Goal: Information Seeking & Learning: Learn about a topic

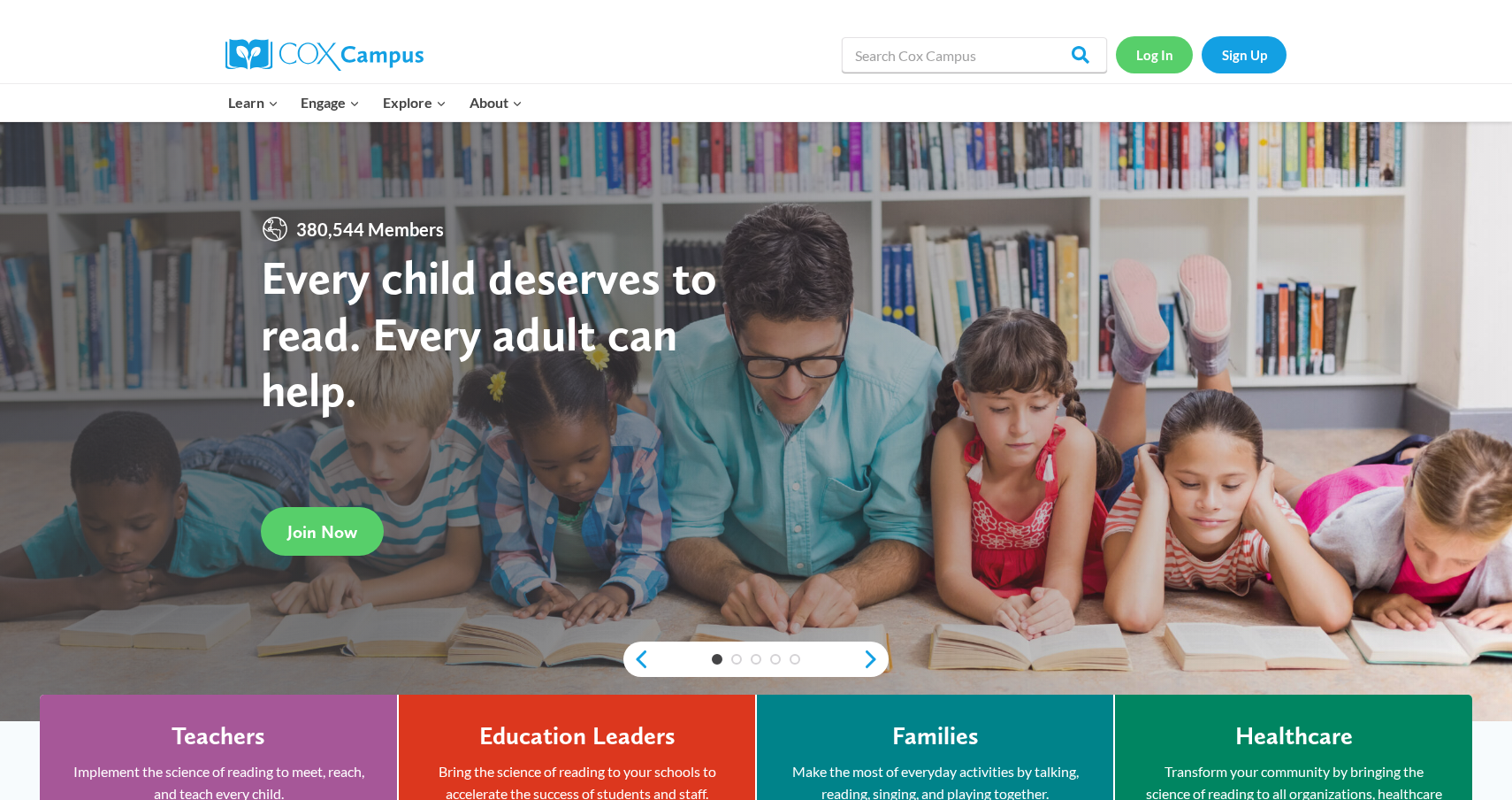
click at [1164, 58] on link "Log In" at bounding box center [1154, 54] width 77 height 36
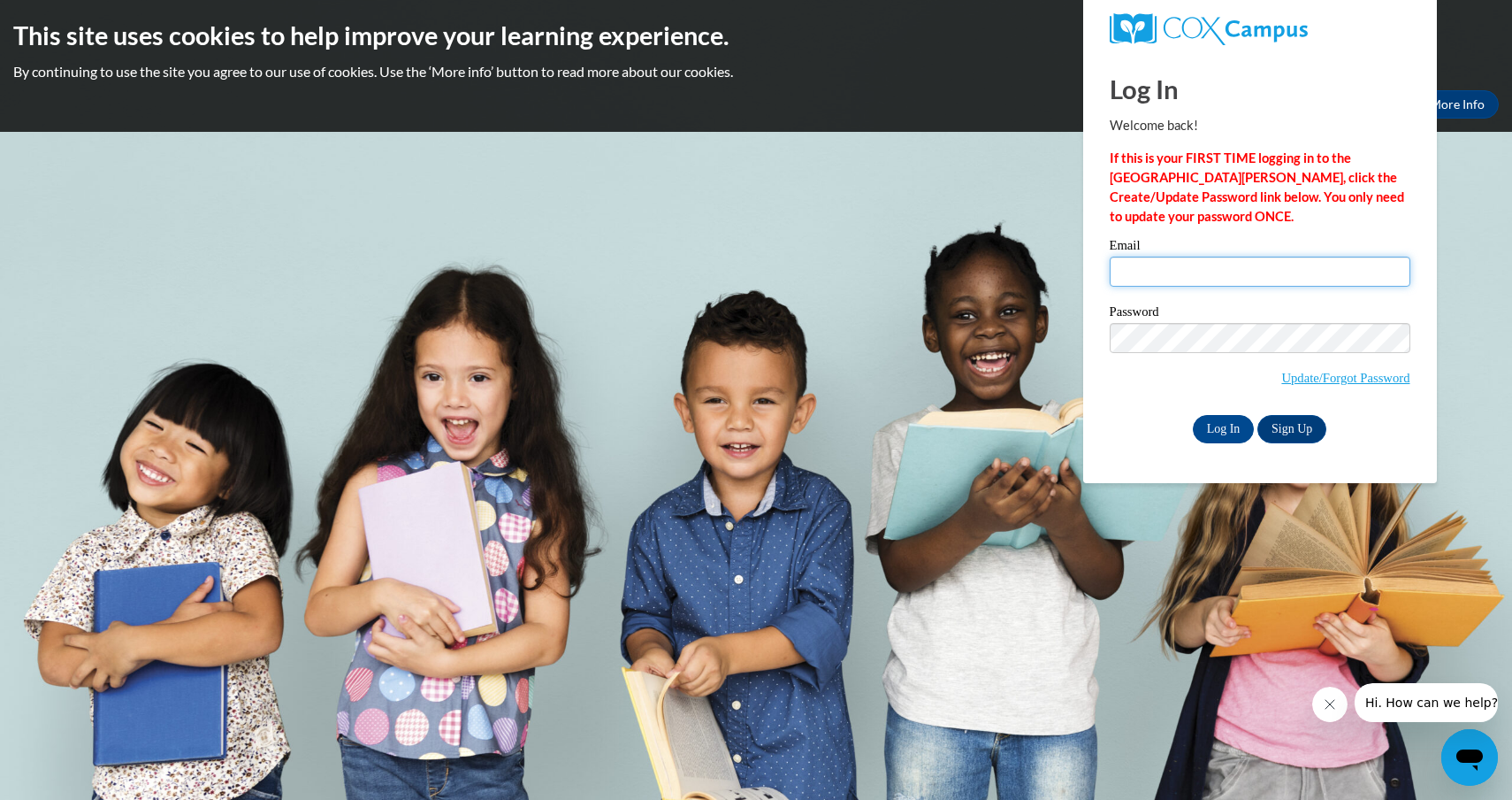
type input "mjones@townscountyschools.org"
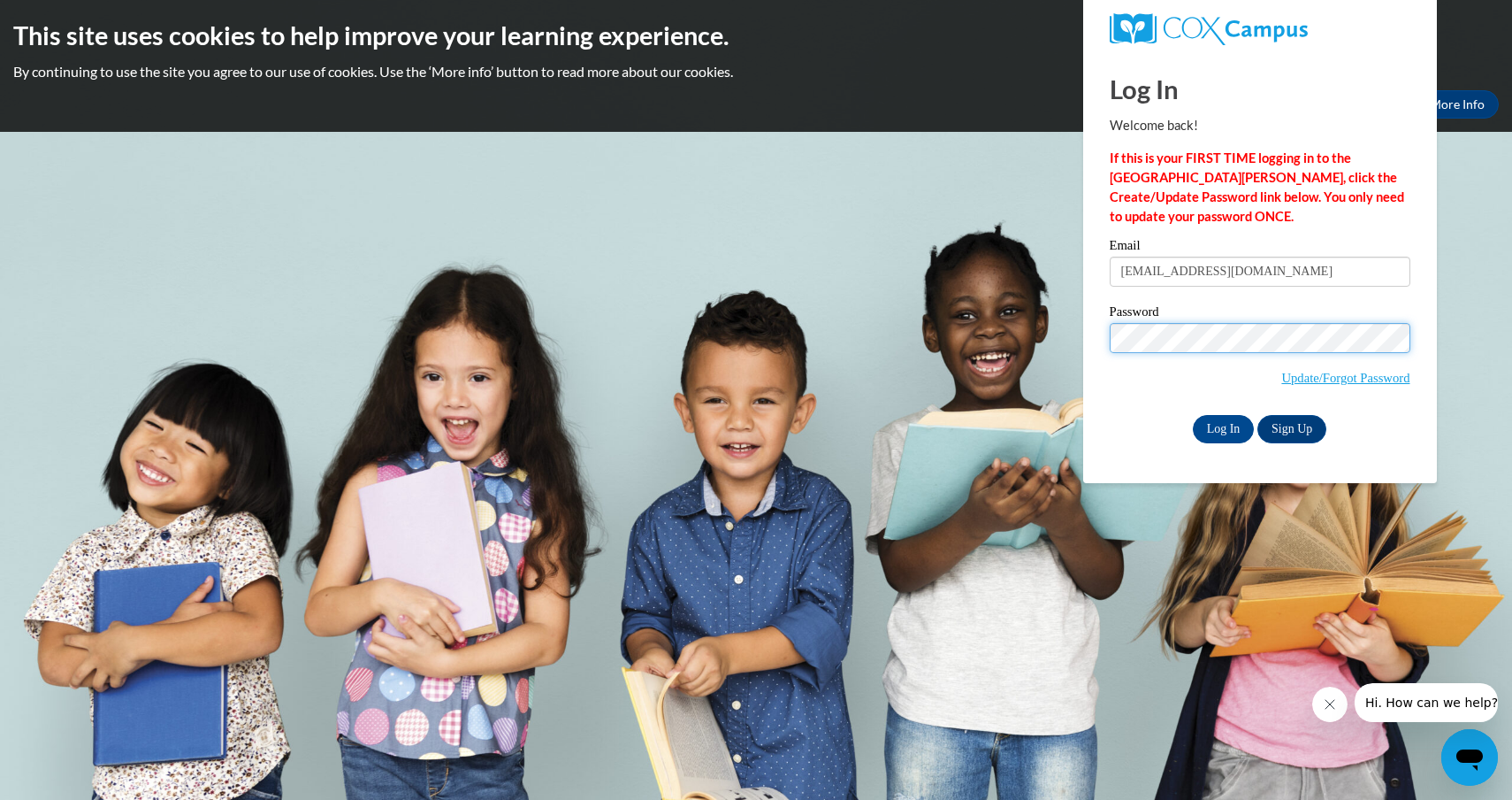
click at [1222, 425] on input "Log In" at bounding box center [1224, 429] width 62 height 28
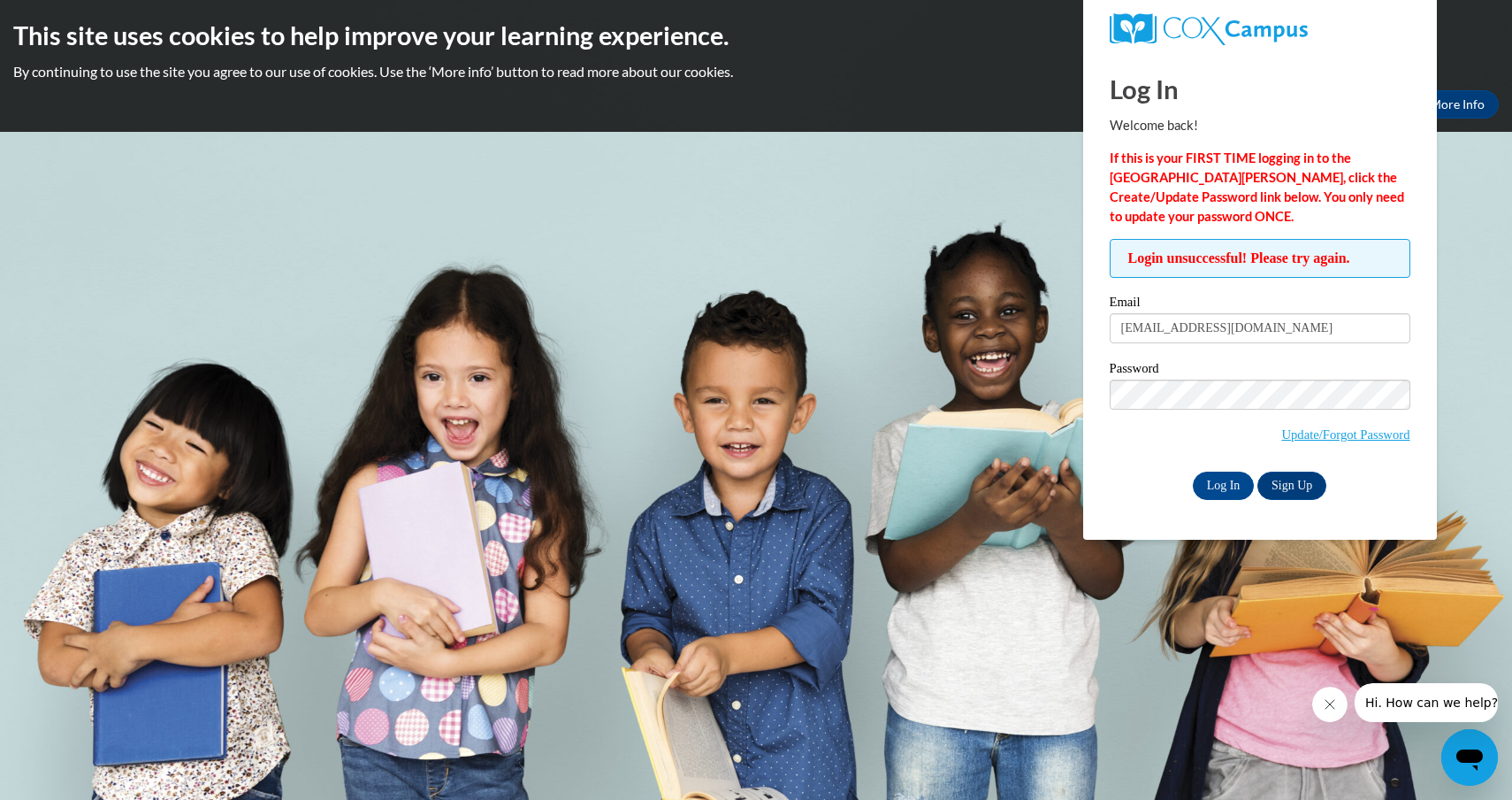
click at [1149, 491] on div "Log In Sign Up" at bounding box center [1260, 486] width 301 height 28
click at [1222, 482] on input "Log In" at bounding box center [1224, 486] width 62 height 28
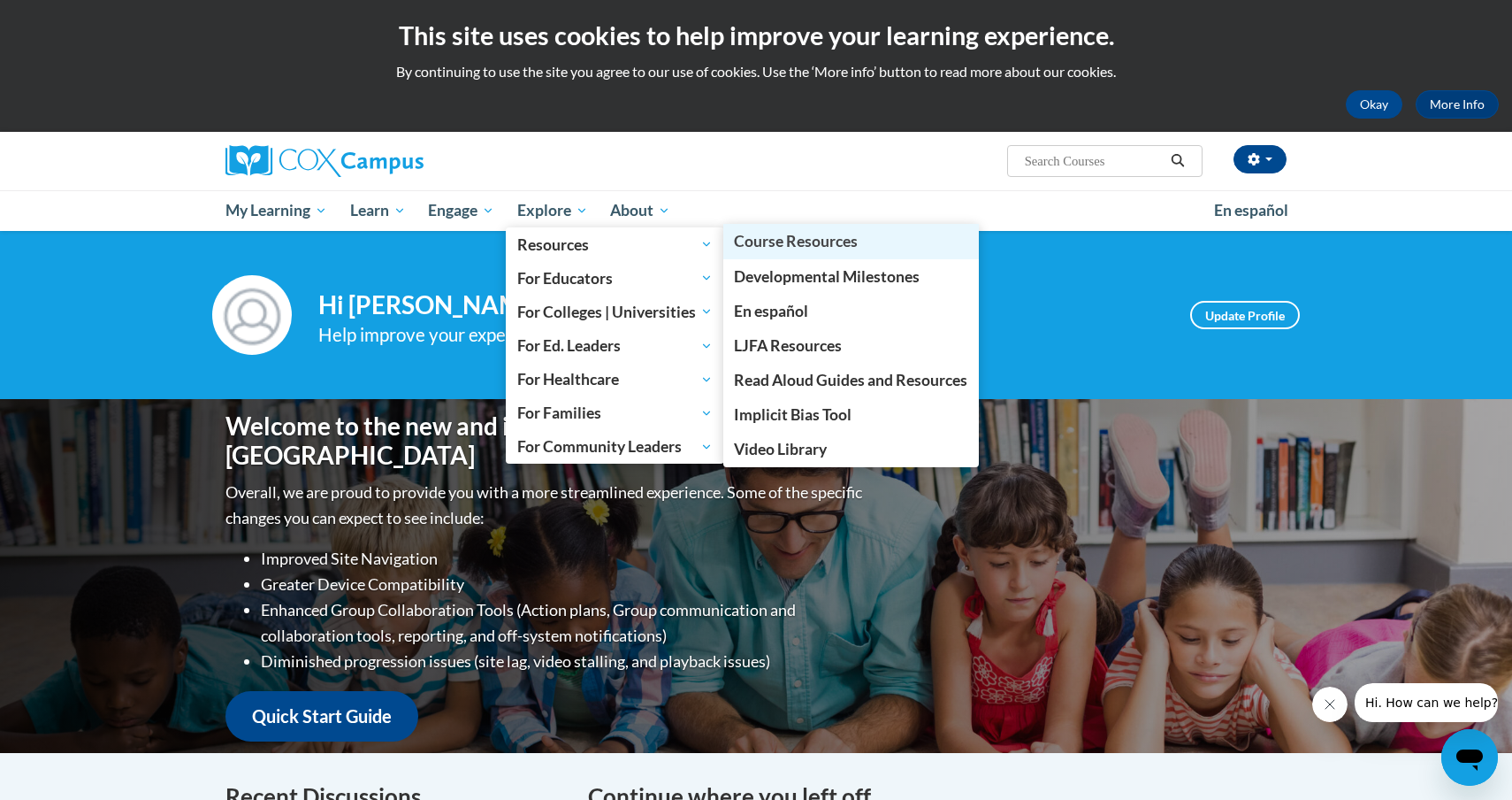
click at [777, 248] on span "Course Resources" at bounding box center [796, 241] width 124 height 19
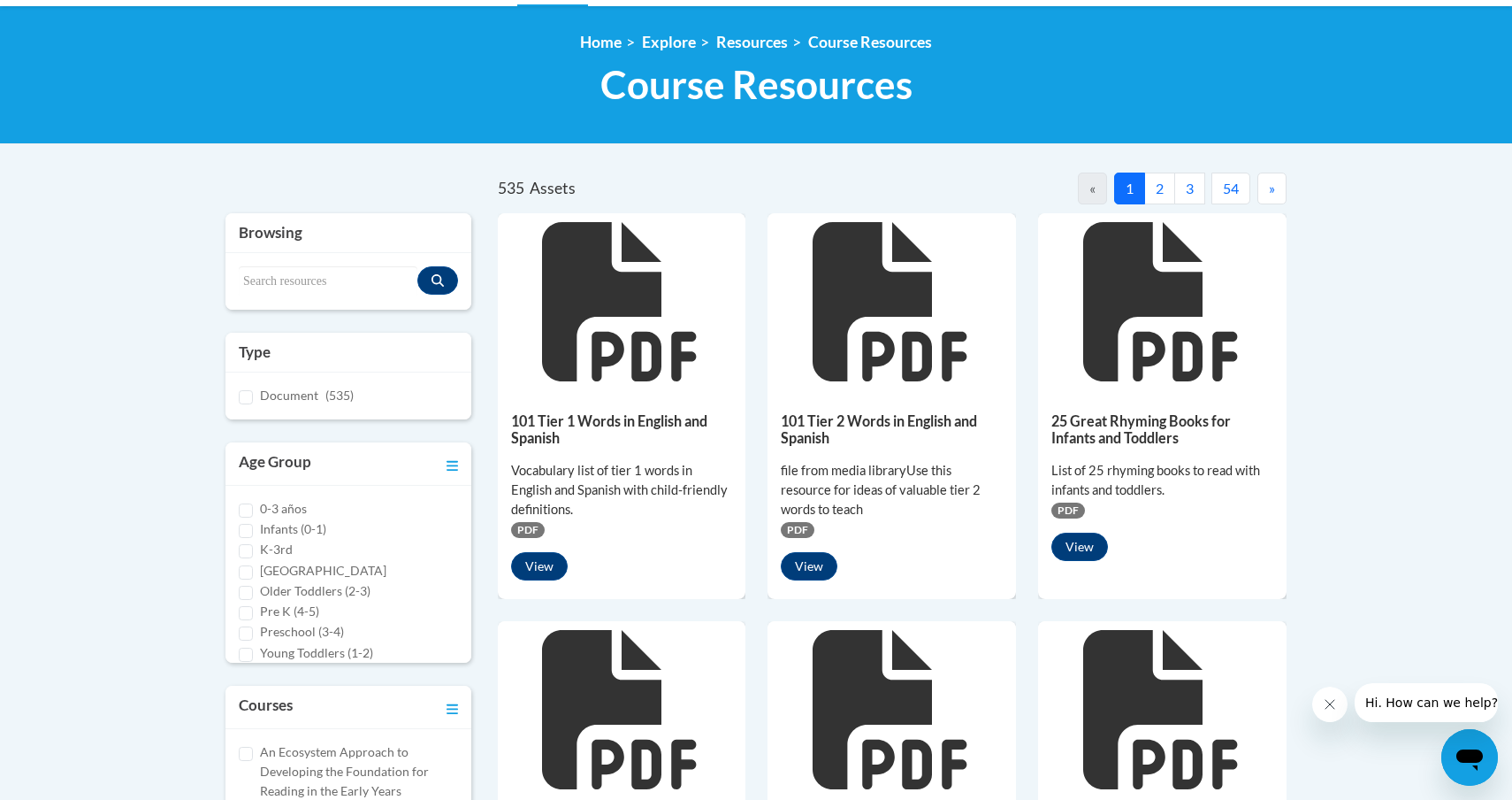
scroll to position [227, 0]
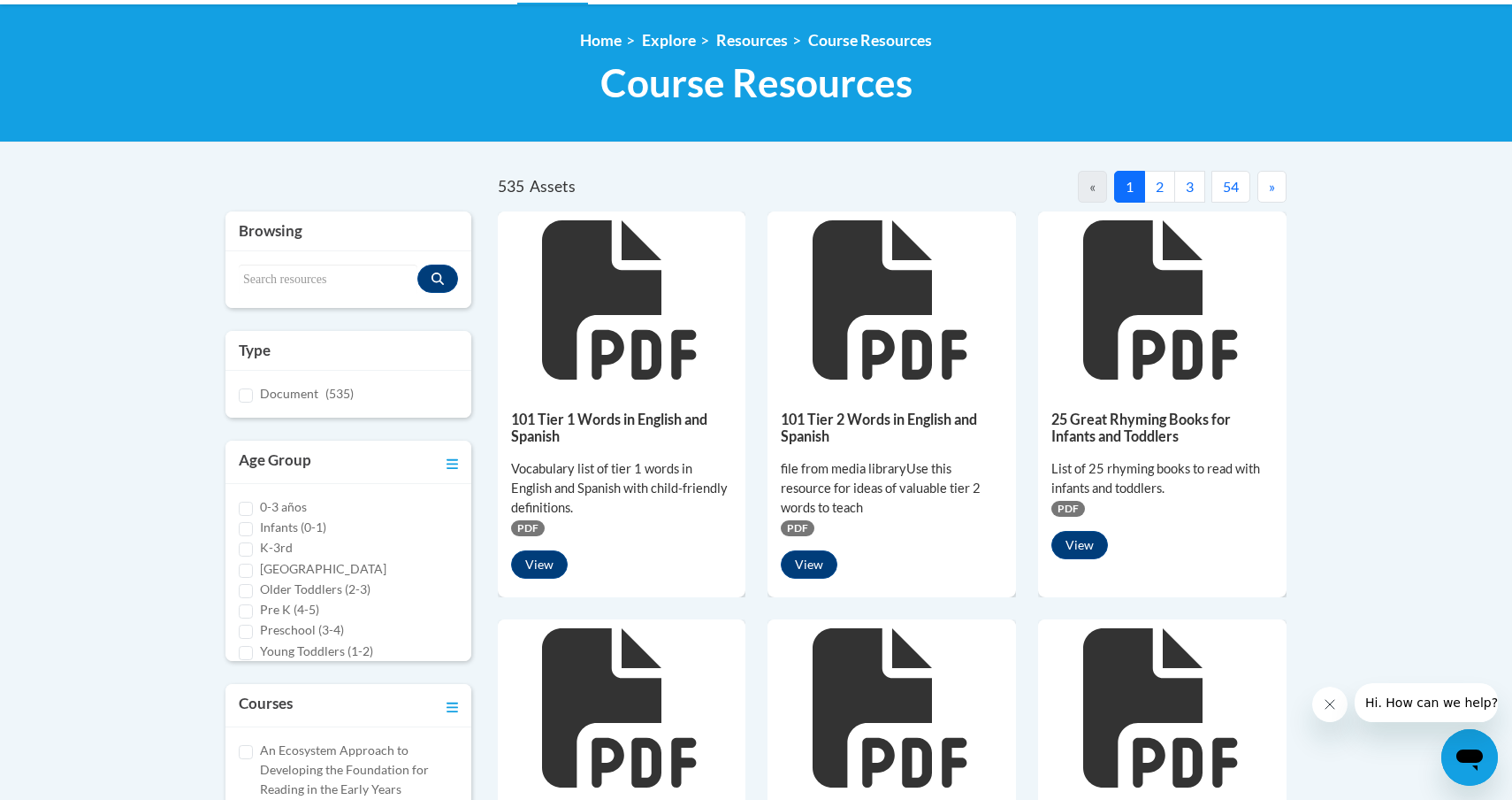
click at [246, 544] on input "K-3rd" at bounding box center [246, 549] width 14 height 14
checkbox input "true"
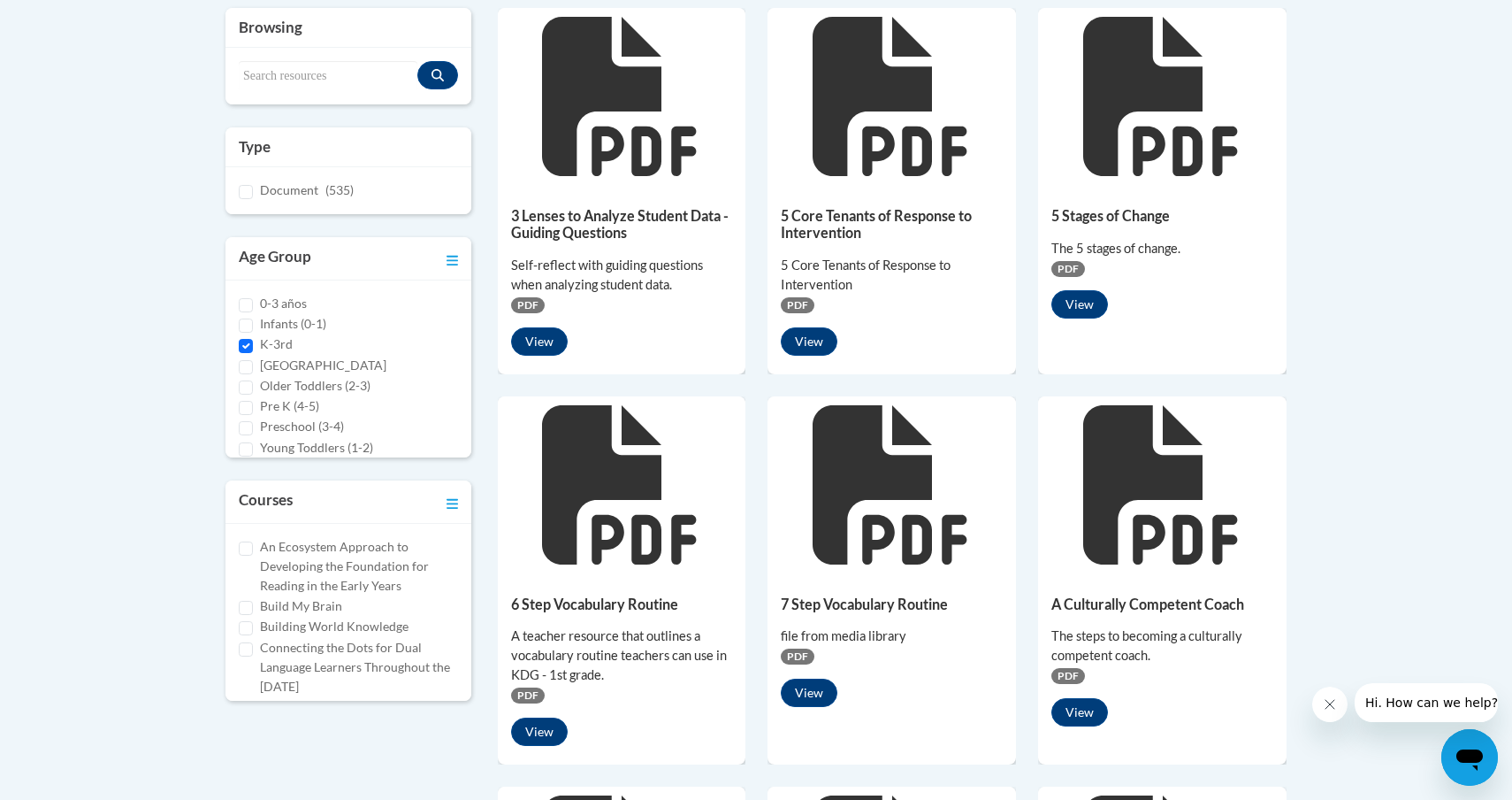
scroll to position [410, 0]
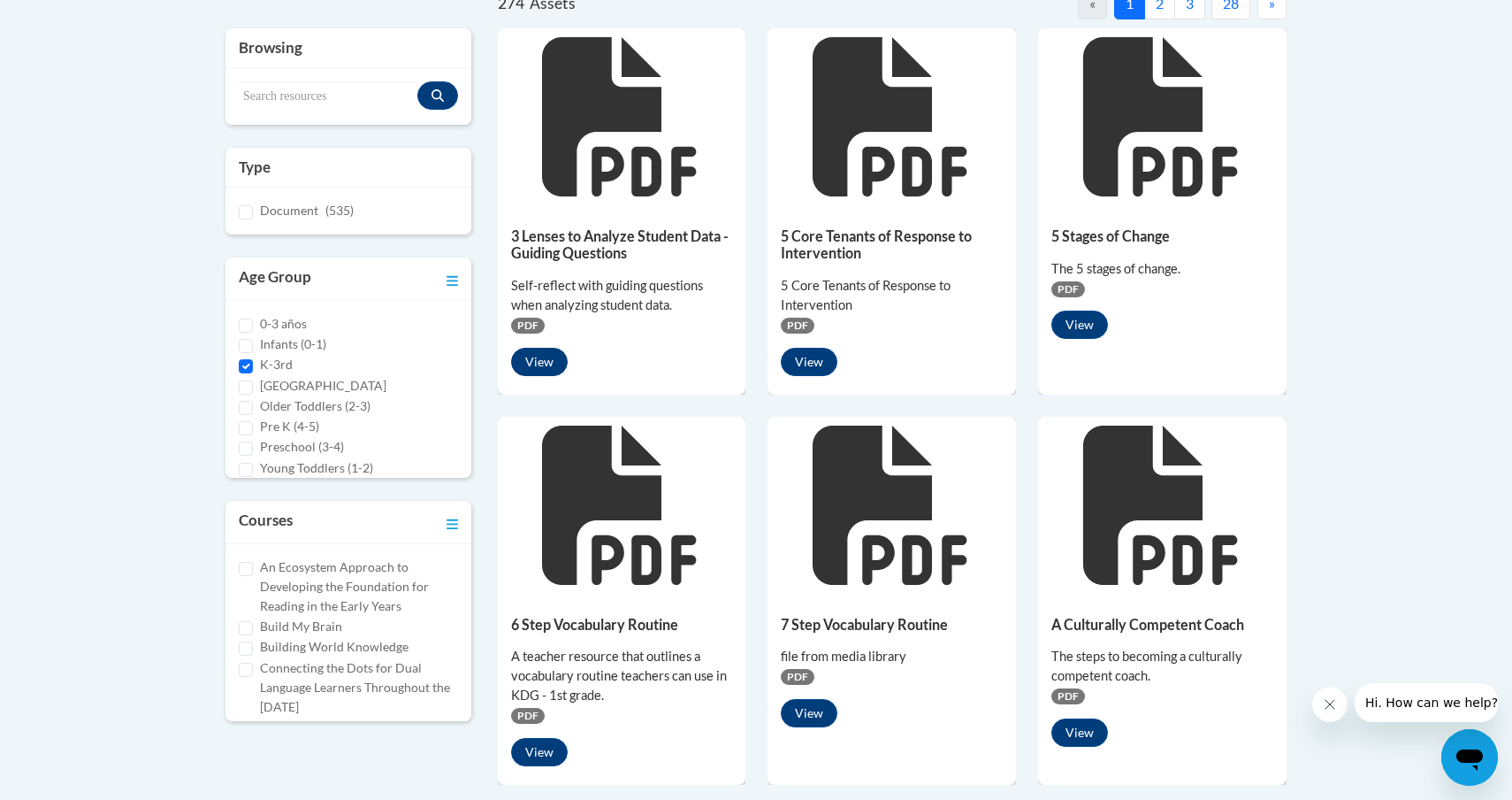
click at [538, 359] on button "View" at bounding box center [540, 362] width 57 height 28
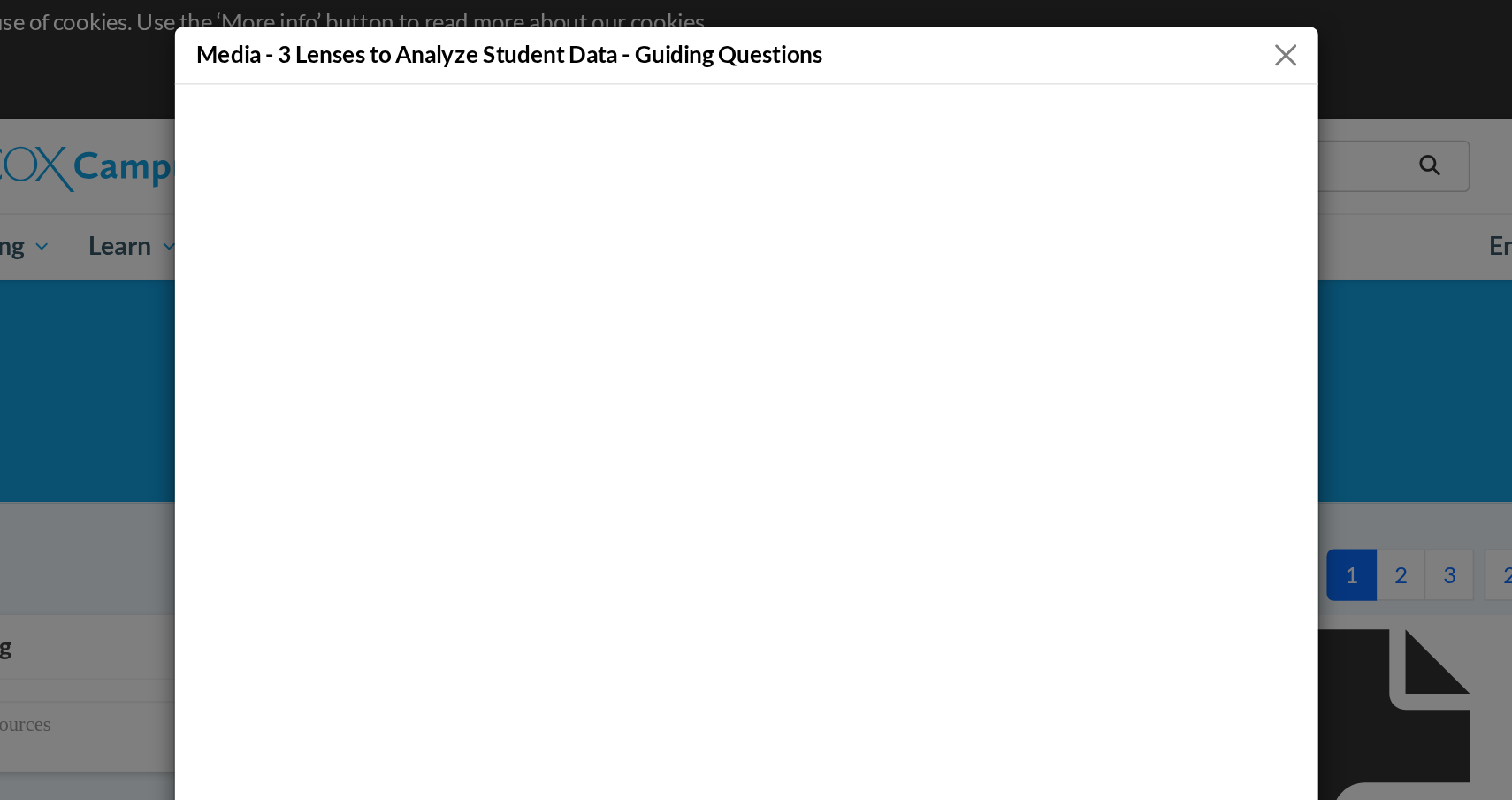
scroll to position [55, 0]
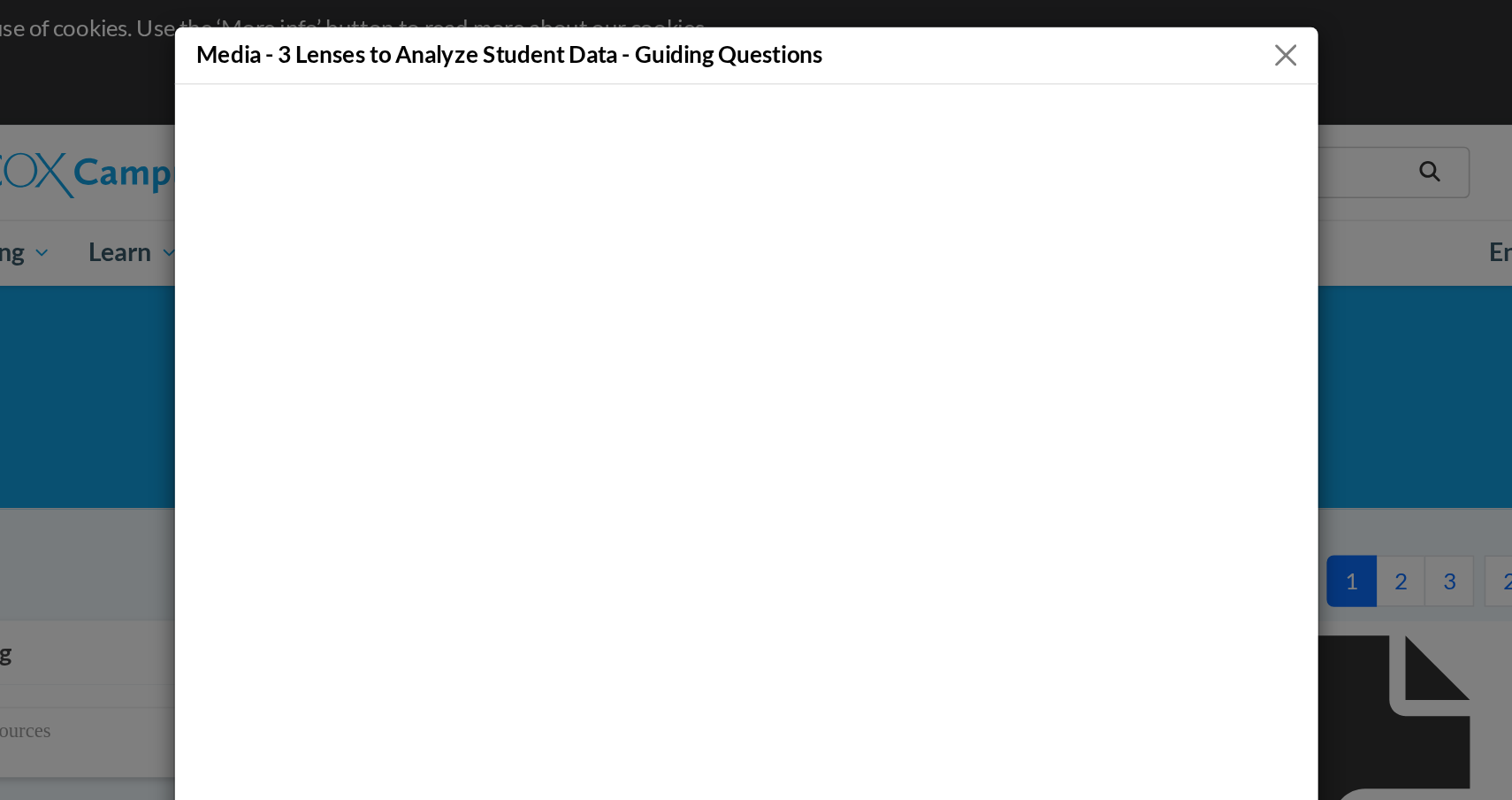
click at [1078, 28] on button "Close" at bounding box center [1088, 33] width 22 height 22
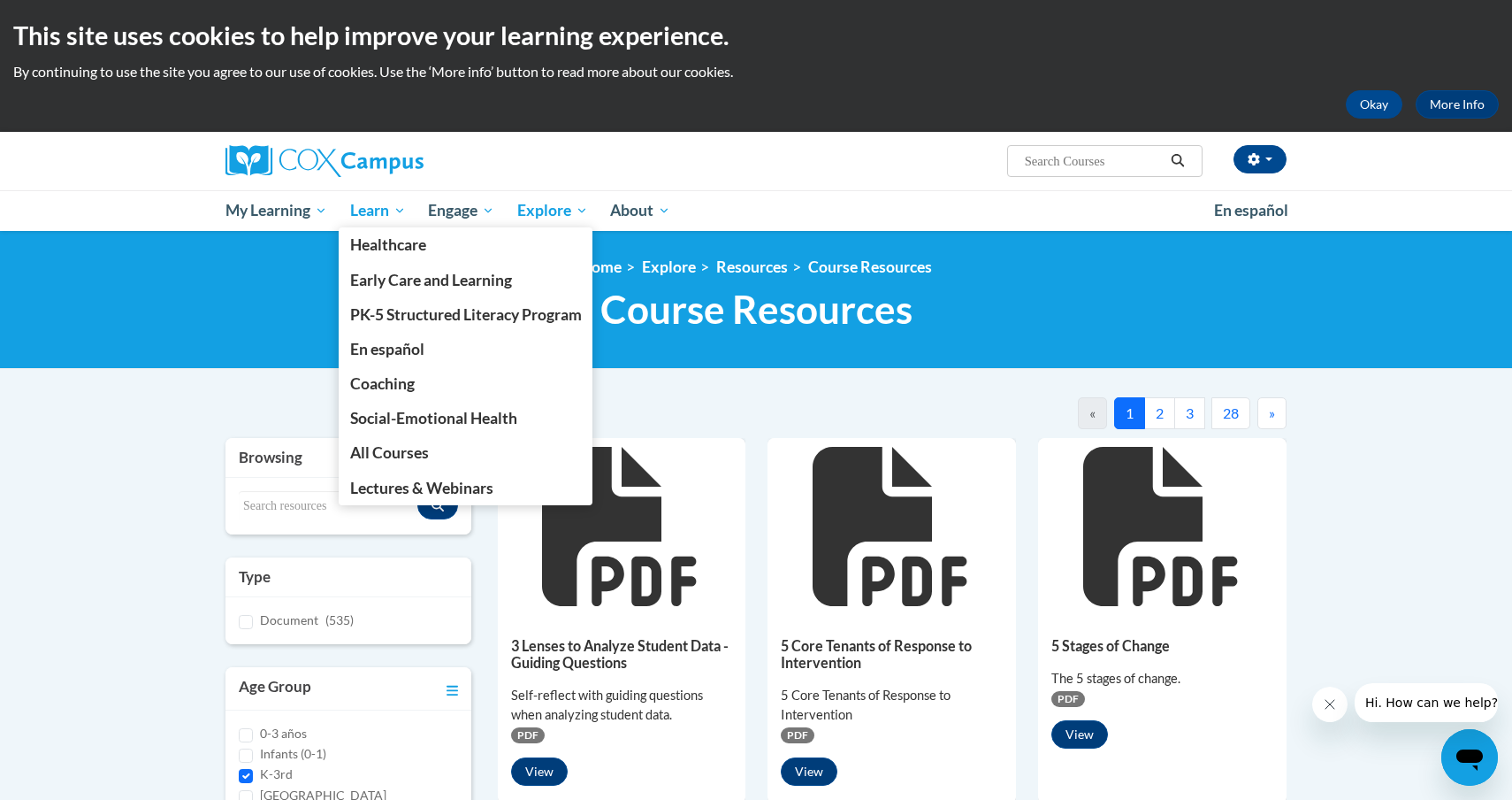
scroll to position [0, 0]
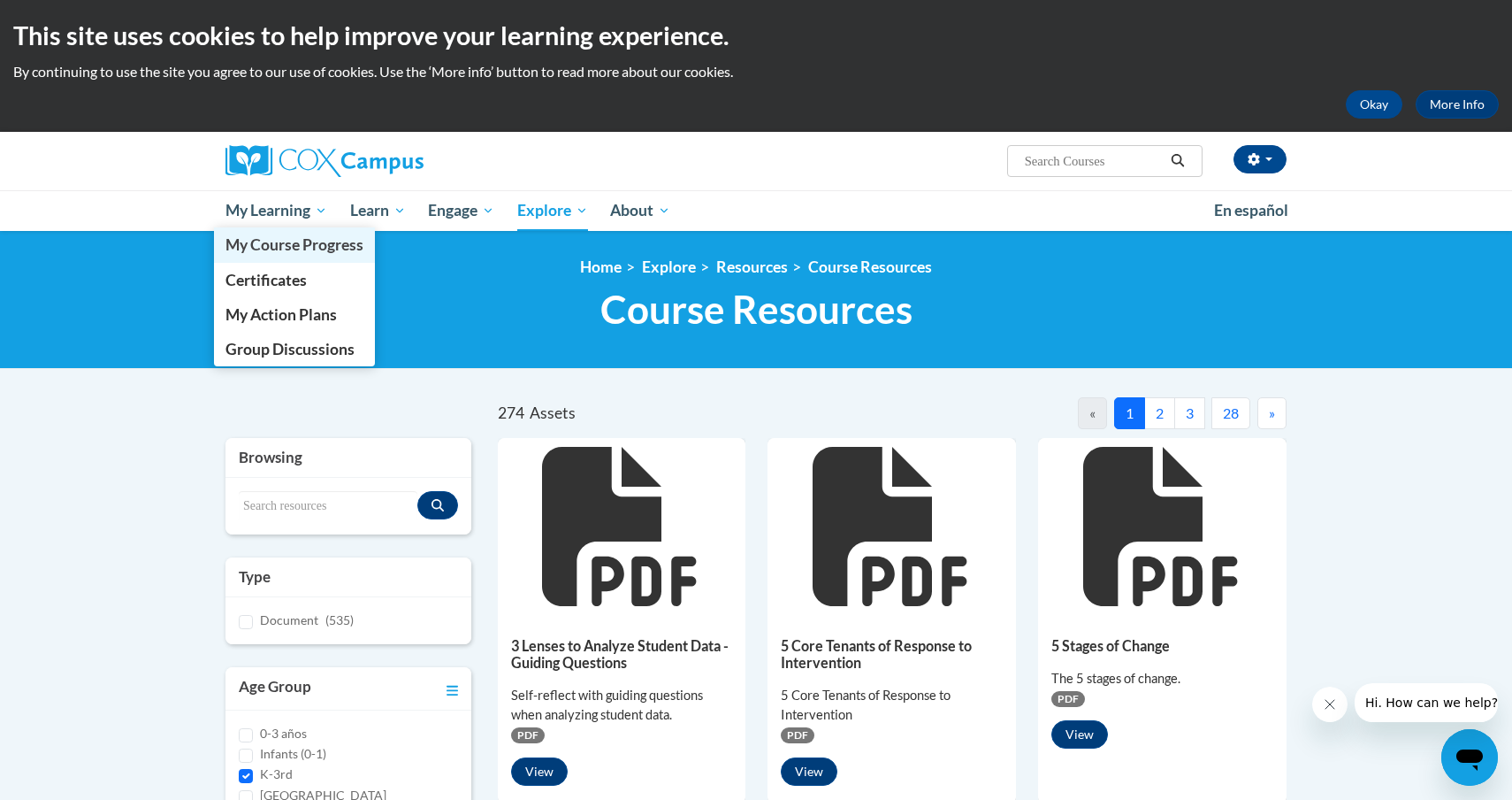
click at [296, 254] on link "My Course Progress" at bounding box center [295, 245] width 161 height 34
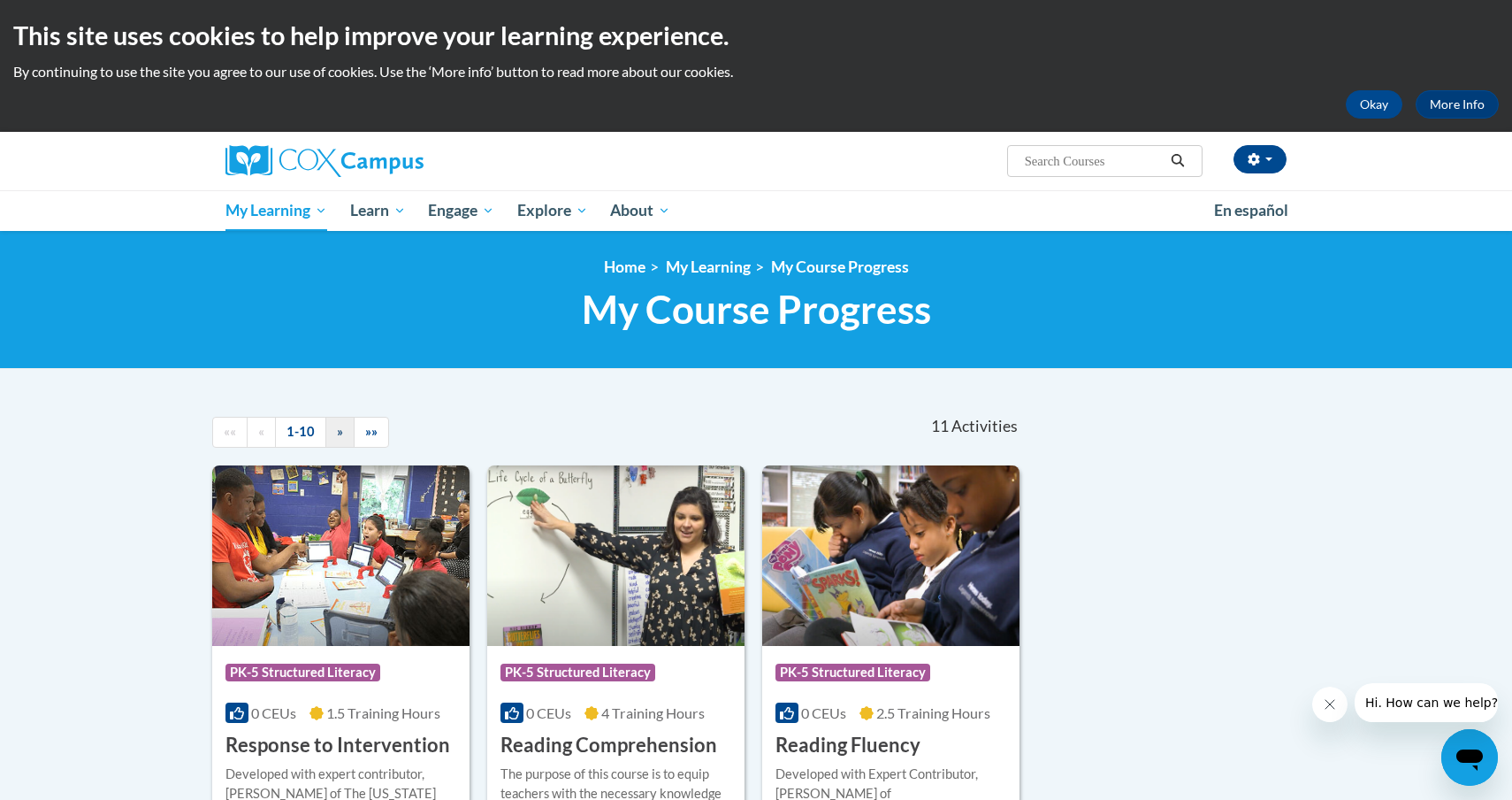
click at [337, 436] on span "»" at bounding box center [340, 432] width 7 height 15
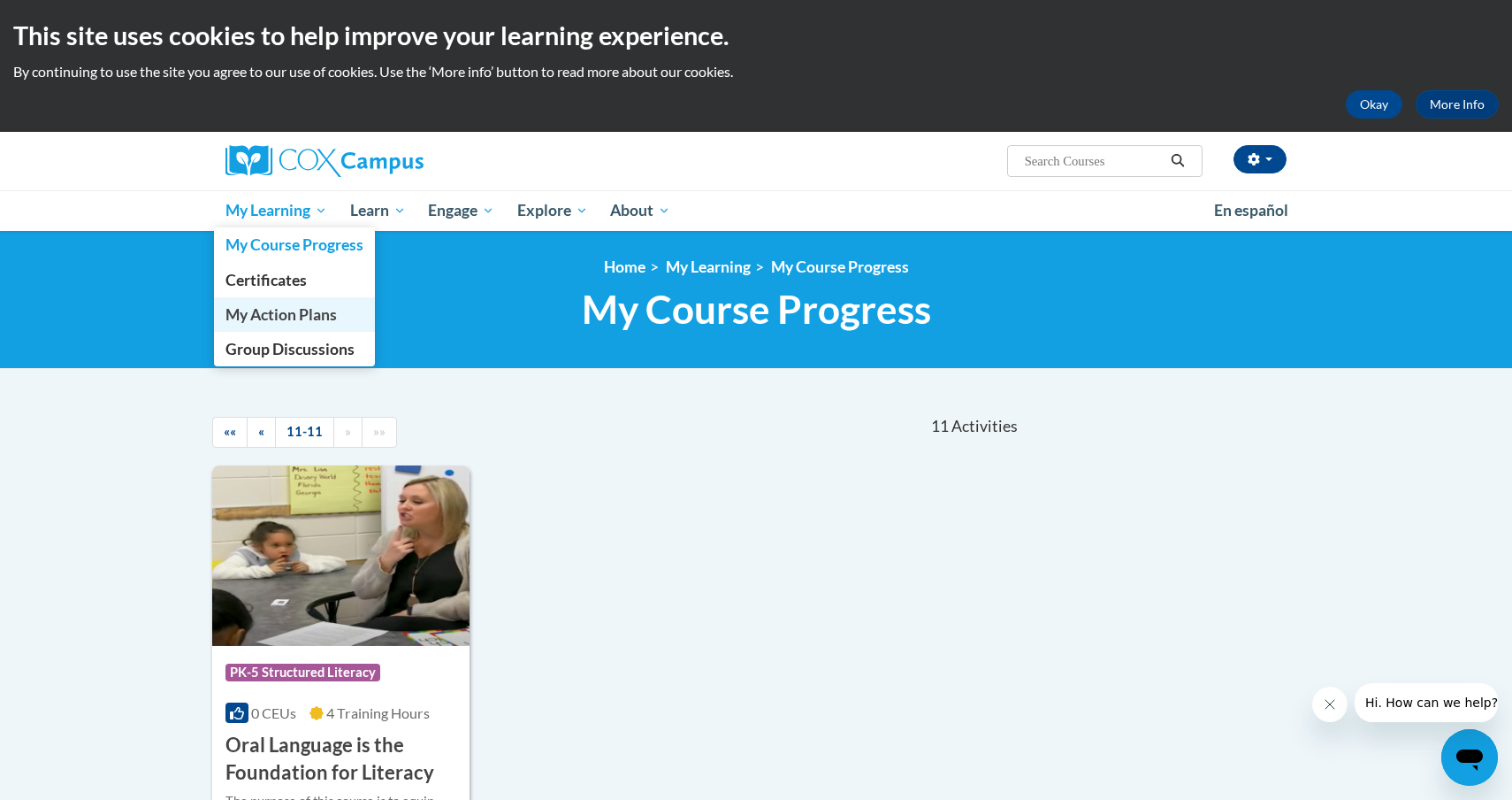
click at [271, 316] on span "My Action Plans" at bounding box center [281, 315] width 111 height 19
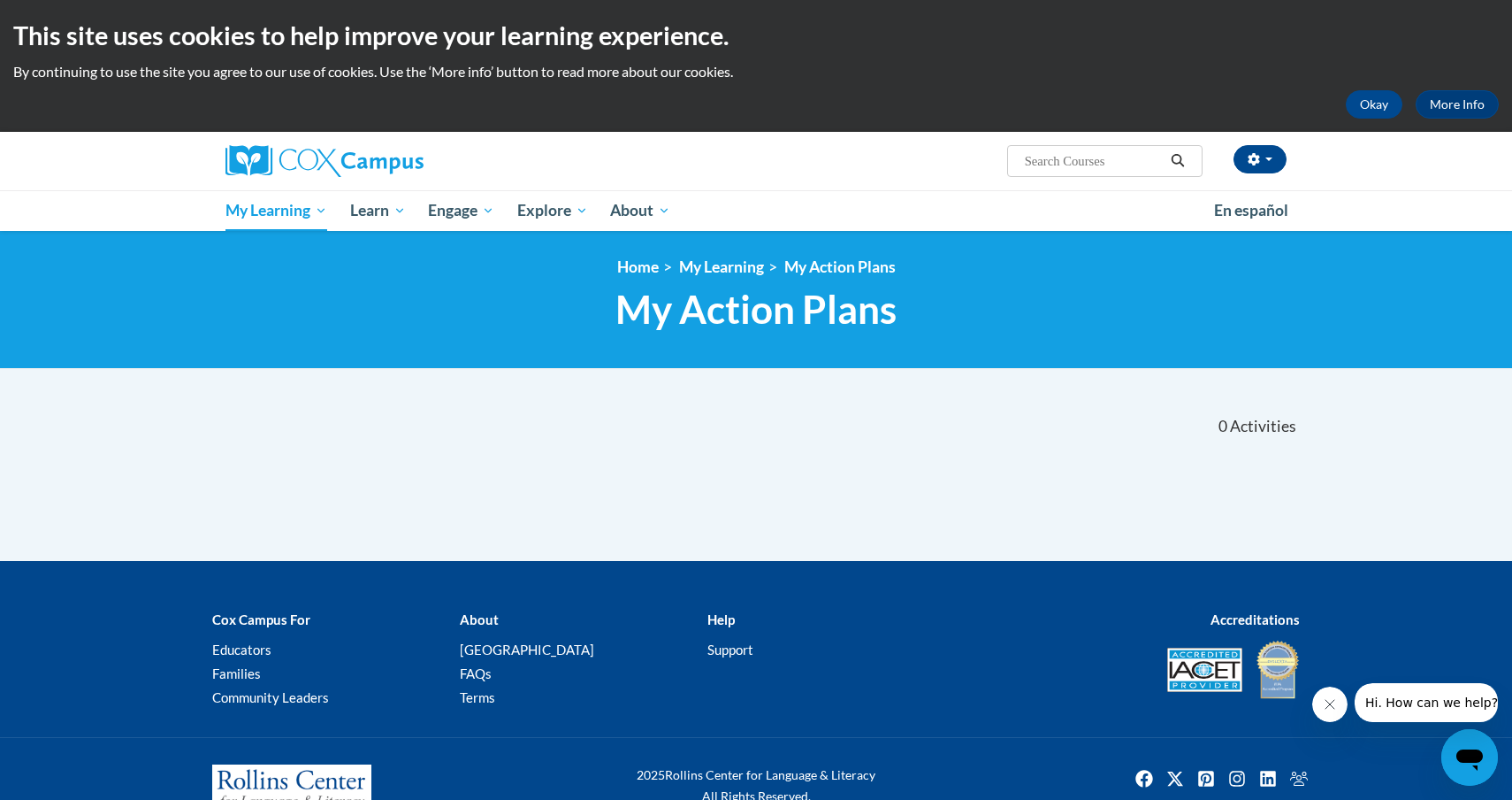
click at [543, 435] on nav "«« « 1-0 » »» 0 Activities CEUs" at bounding box center [756, 426] width 1115 height 55
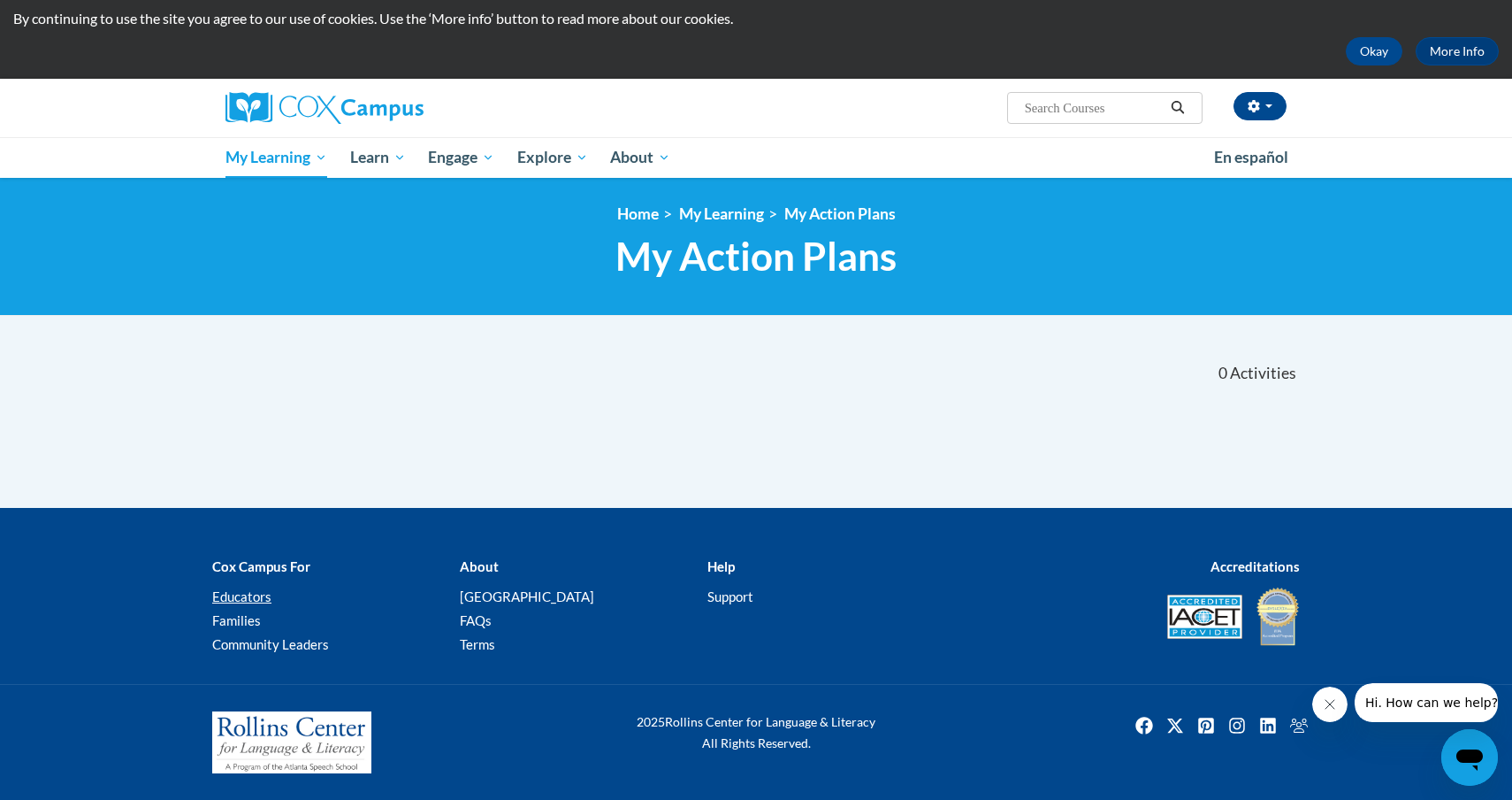
scroll to position [52, 0]
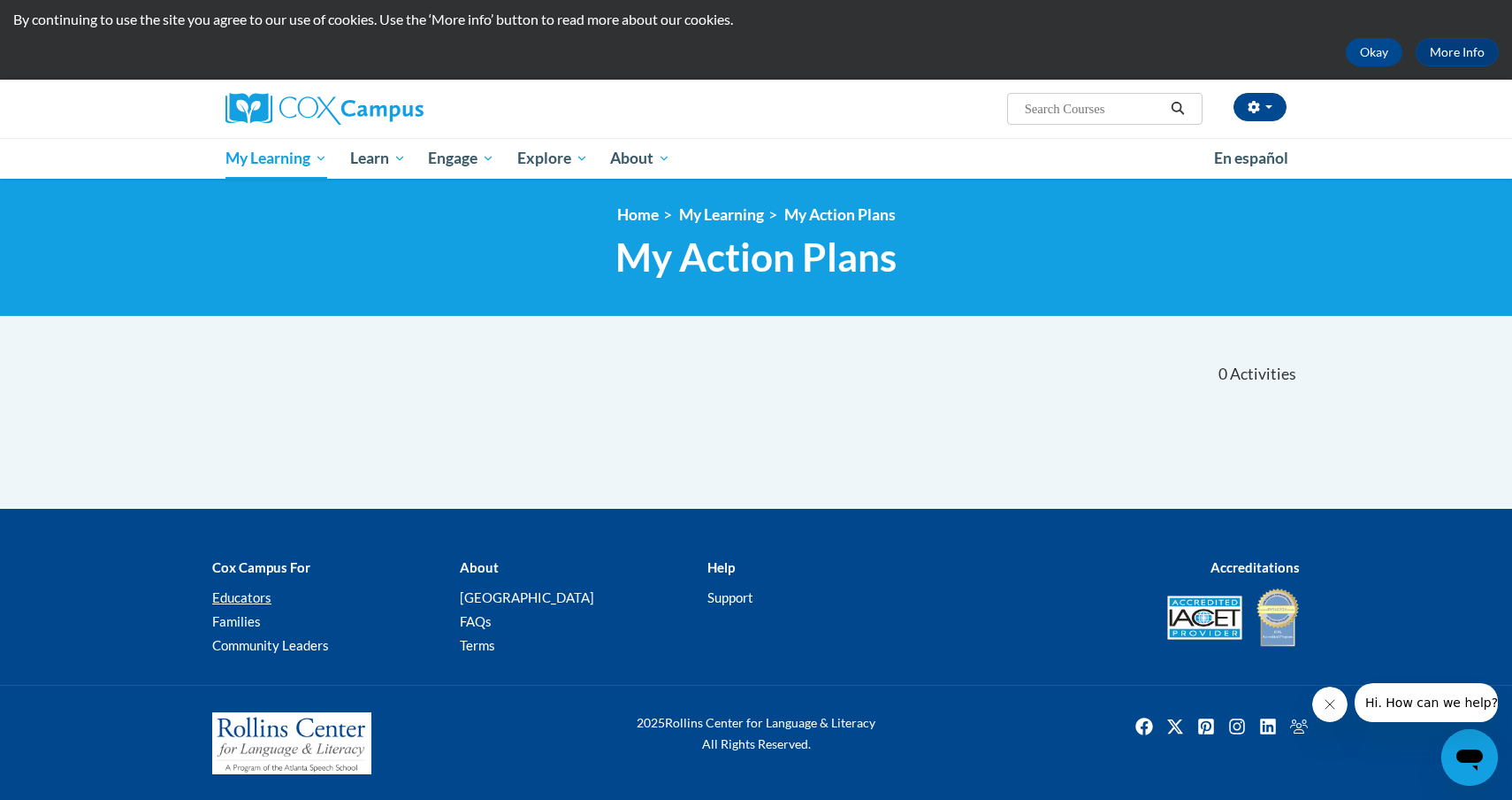
click at [254, 593] on link "Educators" at bounding box center [242, 597] width 59 height 16
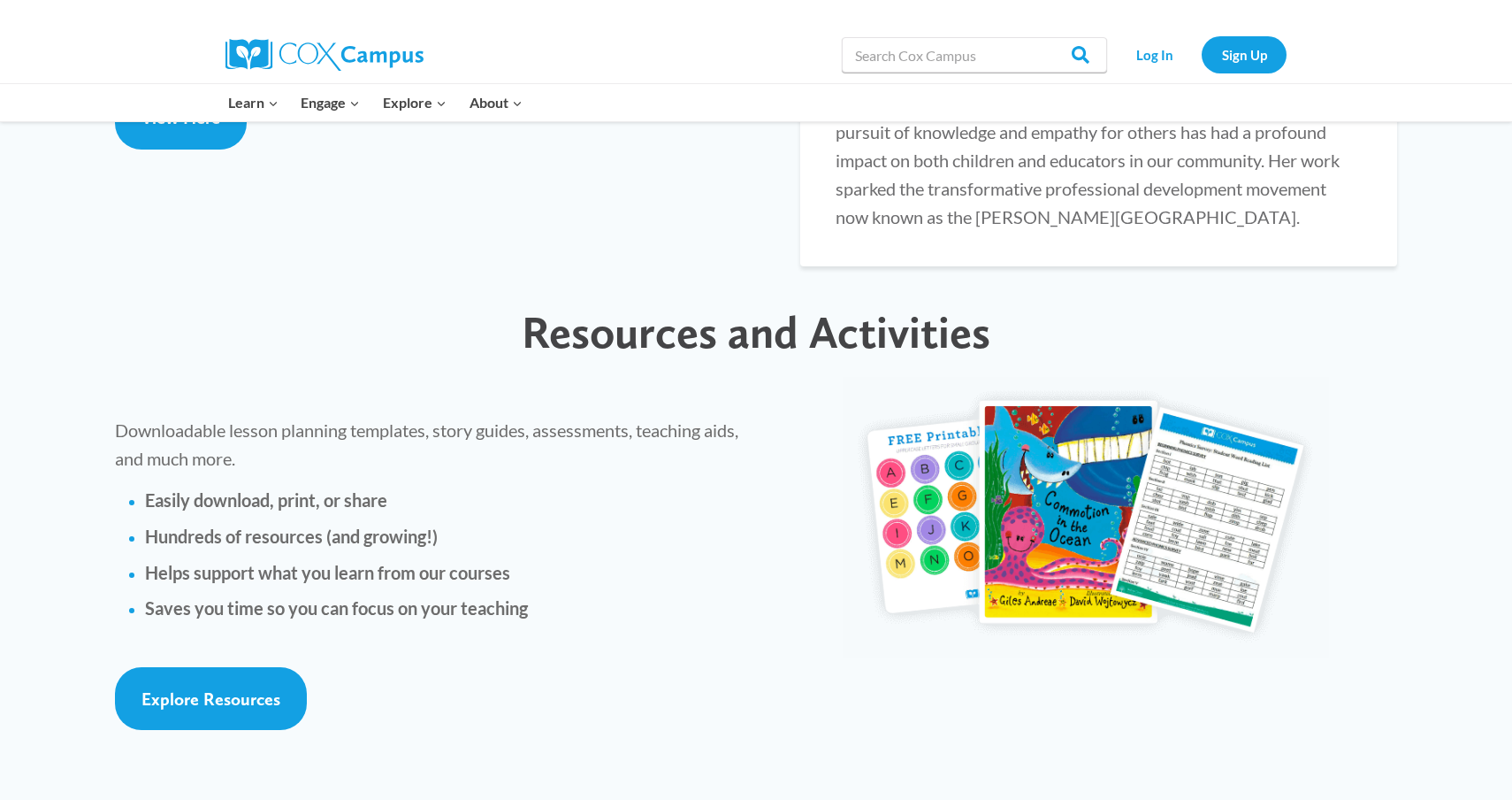
scroll to position [3713, 0]
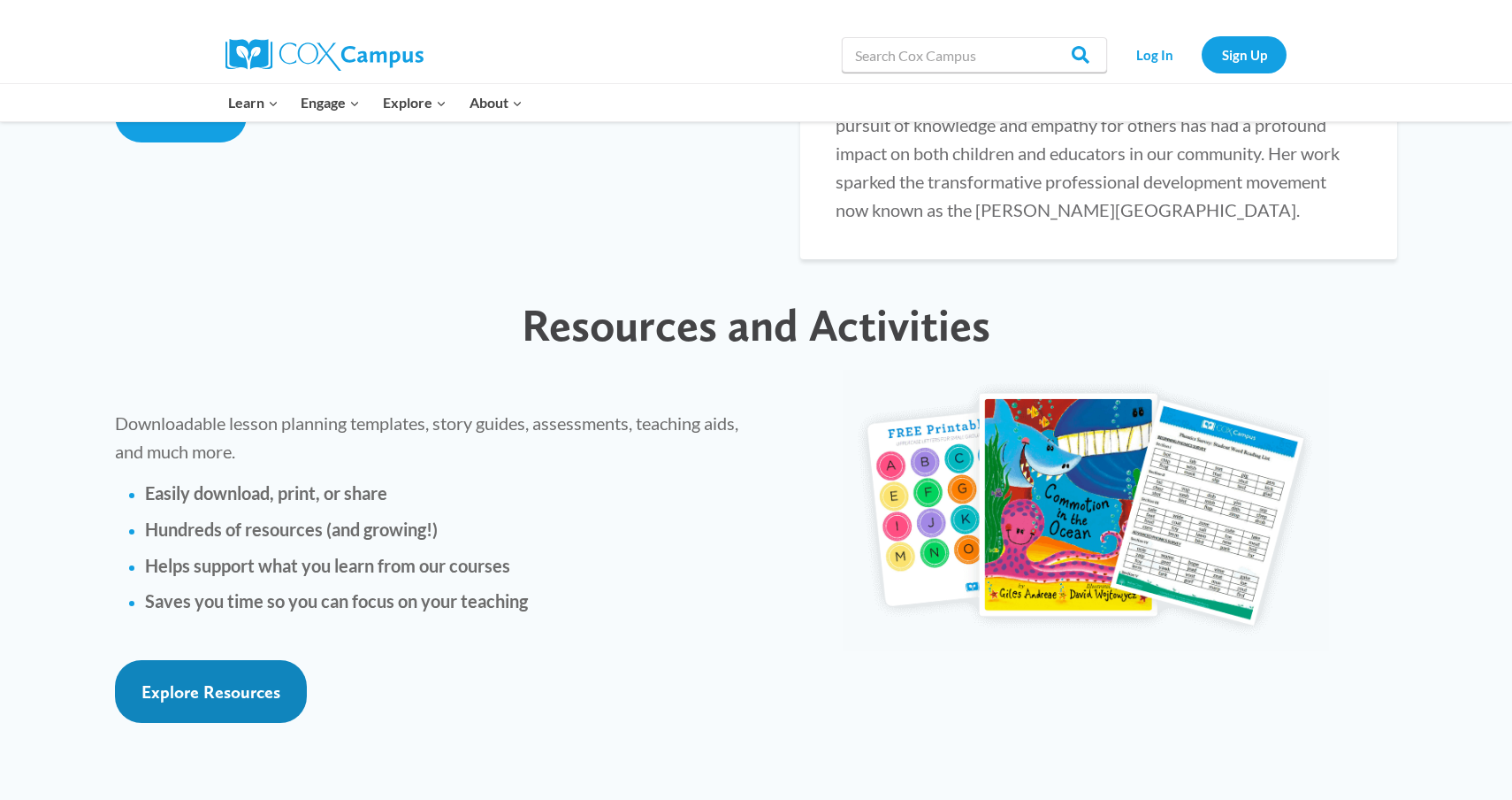
click at [233, 681] on span "Explore Resources" at bounding box center [211, 692] width 138 height 21
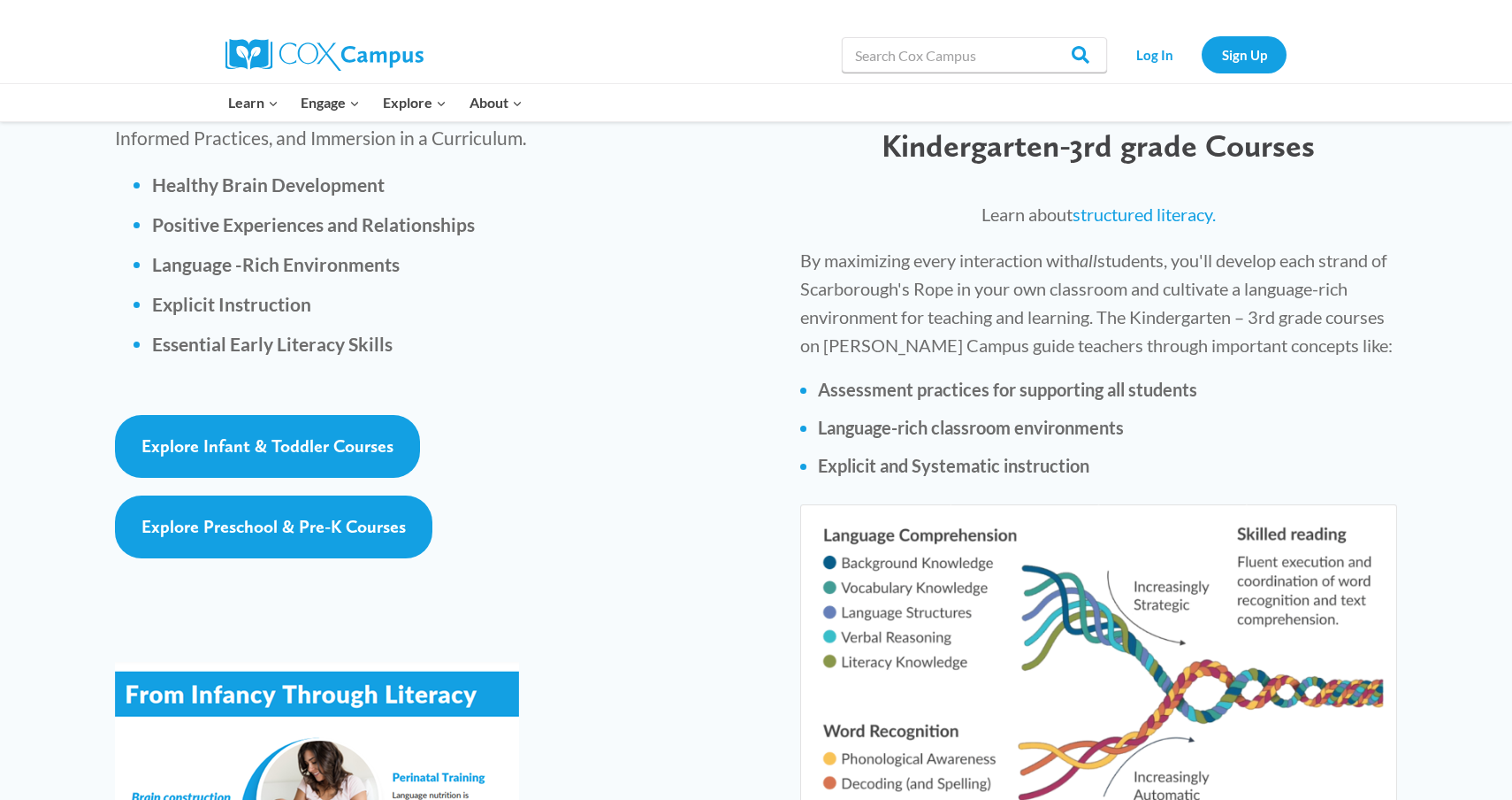
scroll to position [2474, 0]
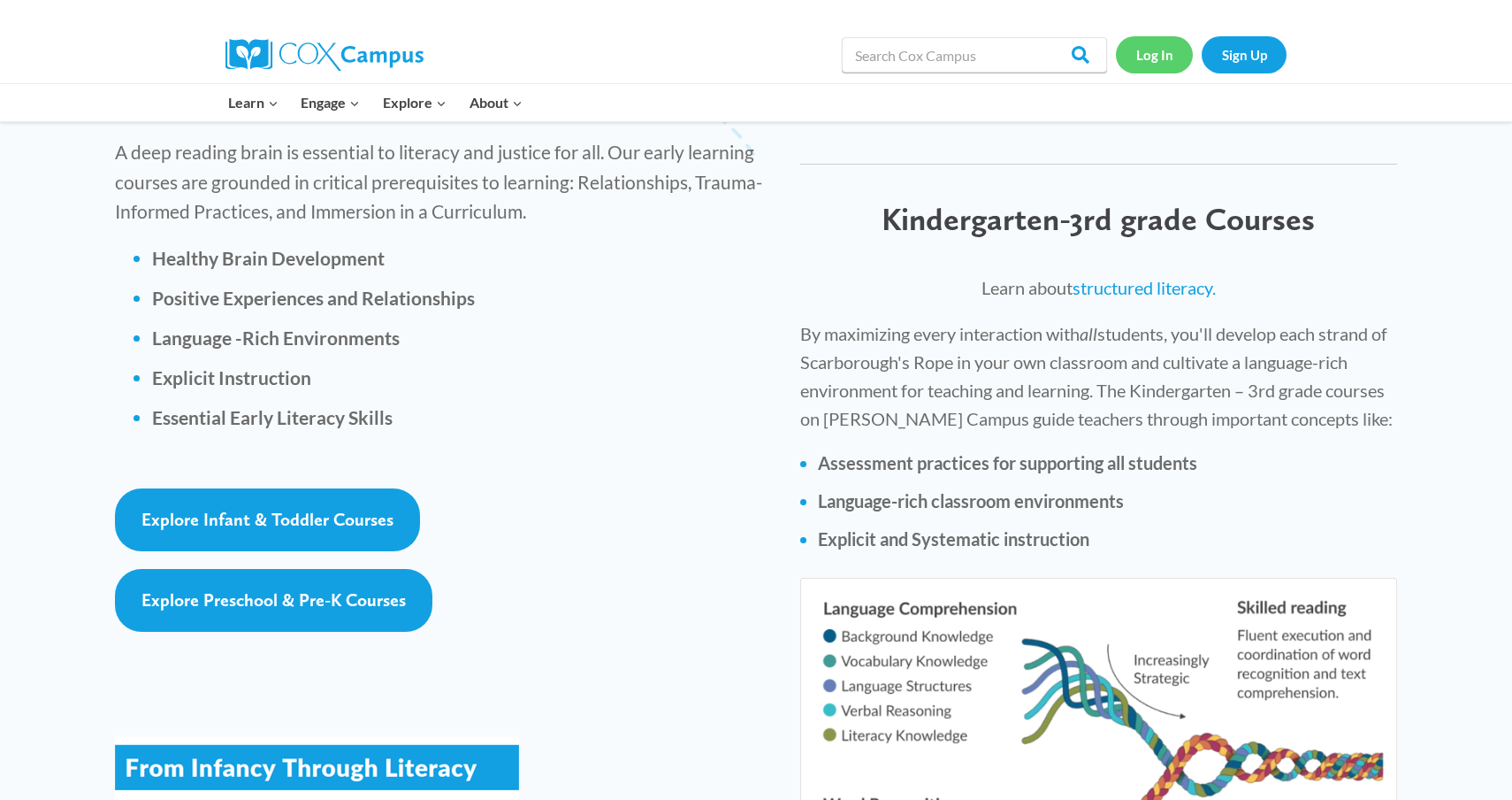
click at [1160, 55] on link "Log In" at bounding box center [1154, 54] width 77 height 36
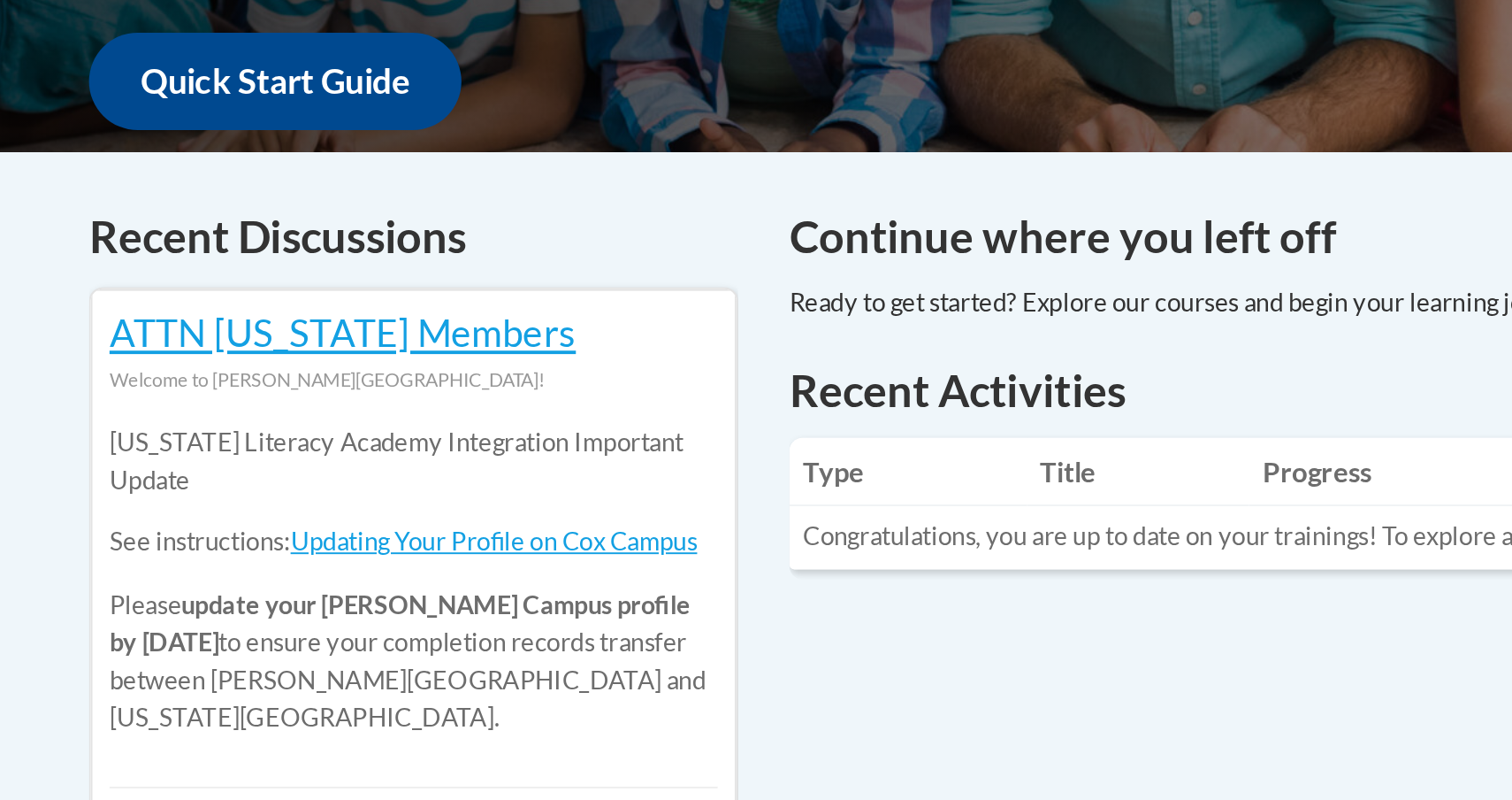
scroll to position [294, 0]
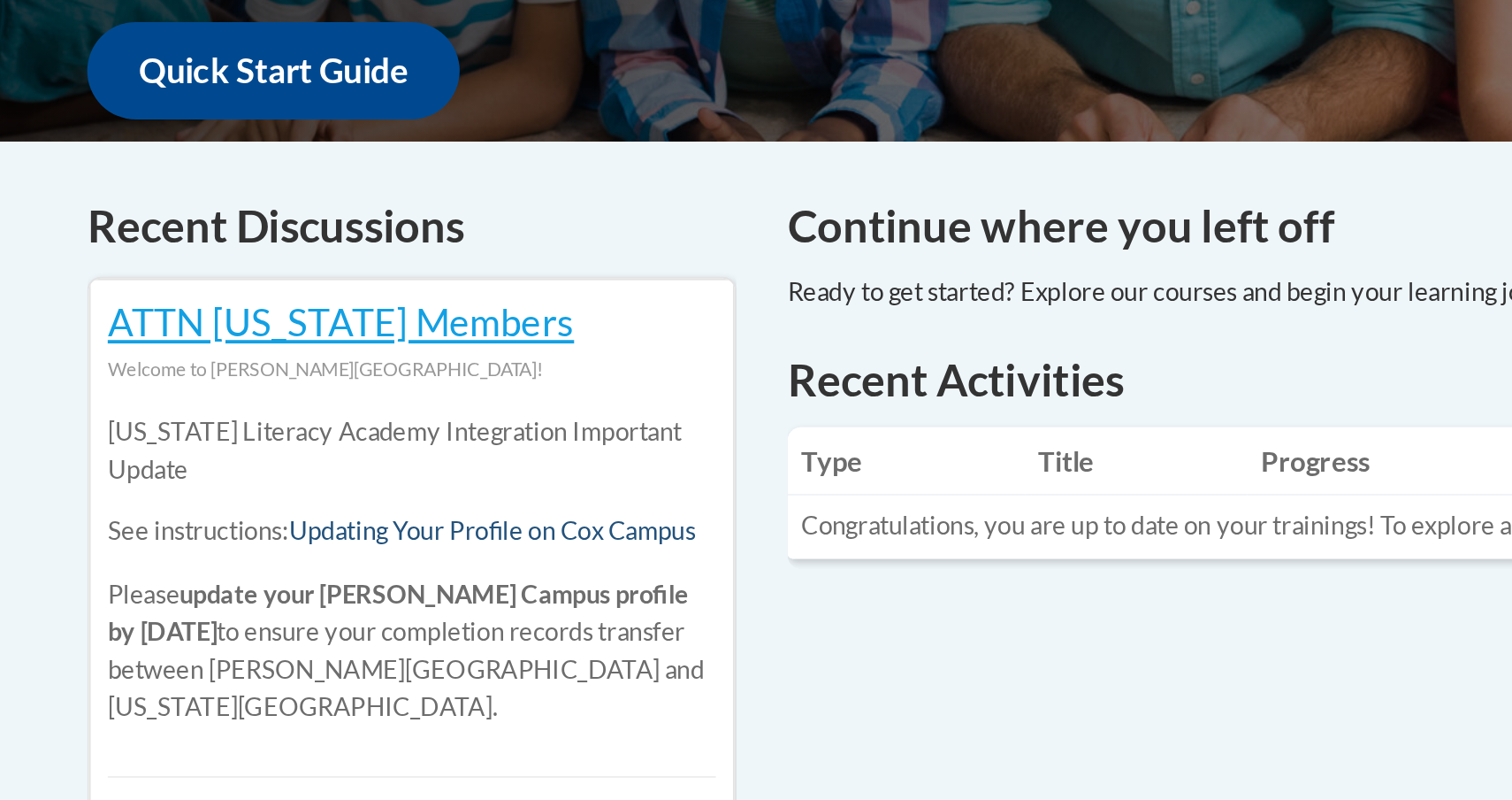
click at [330, 653] on link "Updating Your Profile on Cox Campus" at bounding box center [435, 660] width 211 height 15
